Goal: Contribute content

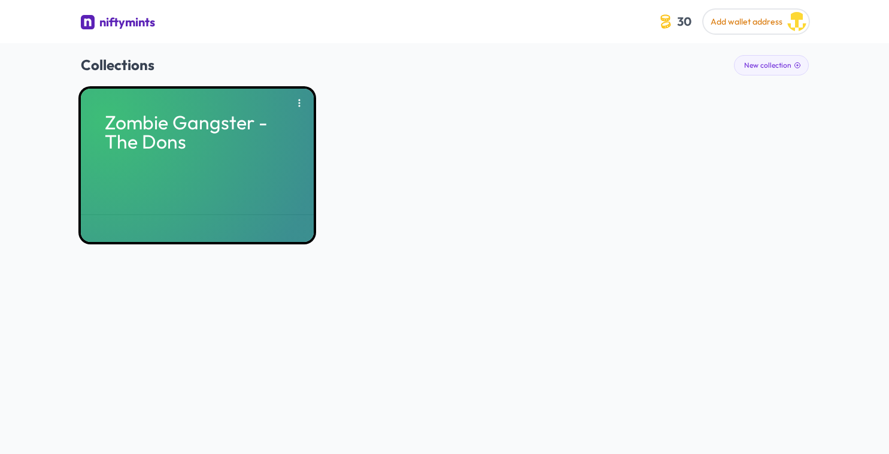
click at [180, 159] on div "Zombie Gangster - The Dons" at bounding box center [197, 165] width 233 height 153
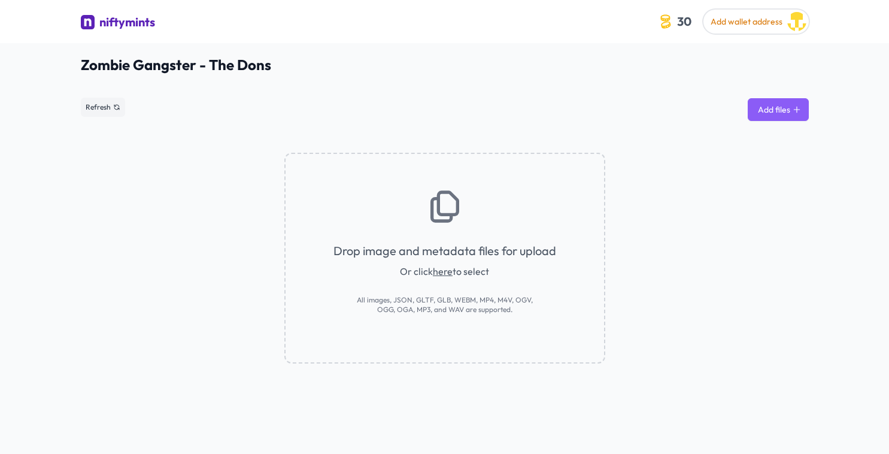
click at [756, 117] on button "Add files" at bounding box center [778, 109] width 61 height 23
click at [122, 26] on div "niftymints" at bounding box center [127, 22] width 56 height 17
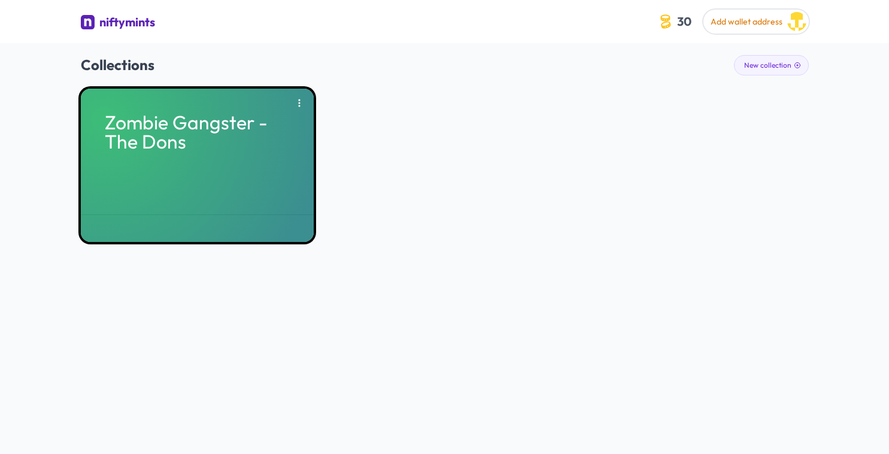
click at [202, 126] on p "Zombie Gangster - The Dons" at bounding box center [197, 132] width 185 height 38
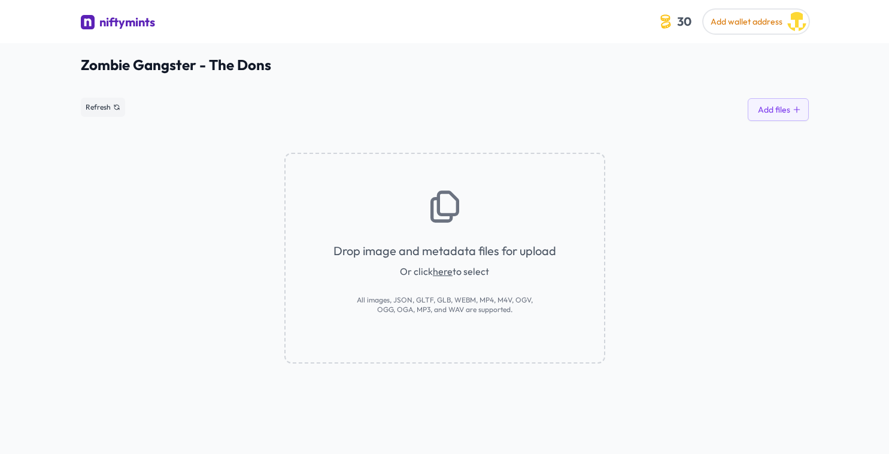
click at [435, 235] on div "Drop image and metadata files for upload Or click here to select All images, JS…" at bounding box center [444, 258] width 321 height 211
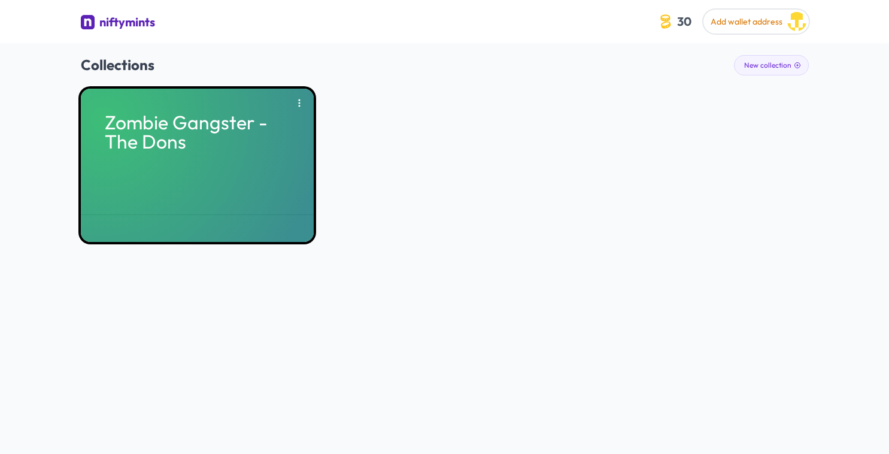
click at [238, 145] on p "Zombie Gangster - The Dons" at bounding box center [197, 132] width 185 height 38
